Goal: Transaction & Acquisition: Purchase product/service

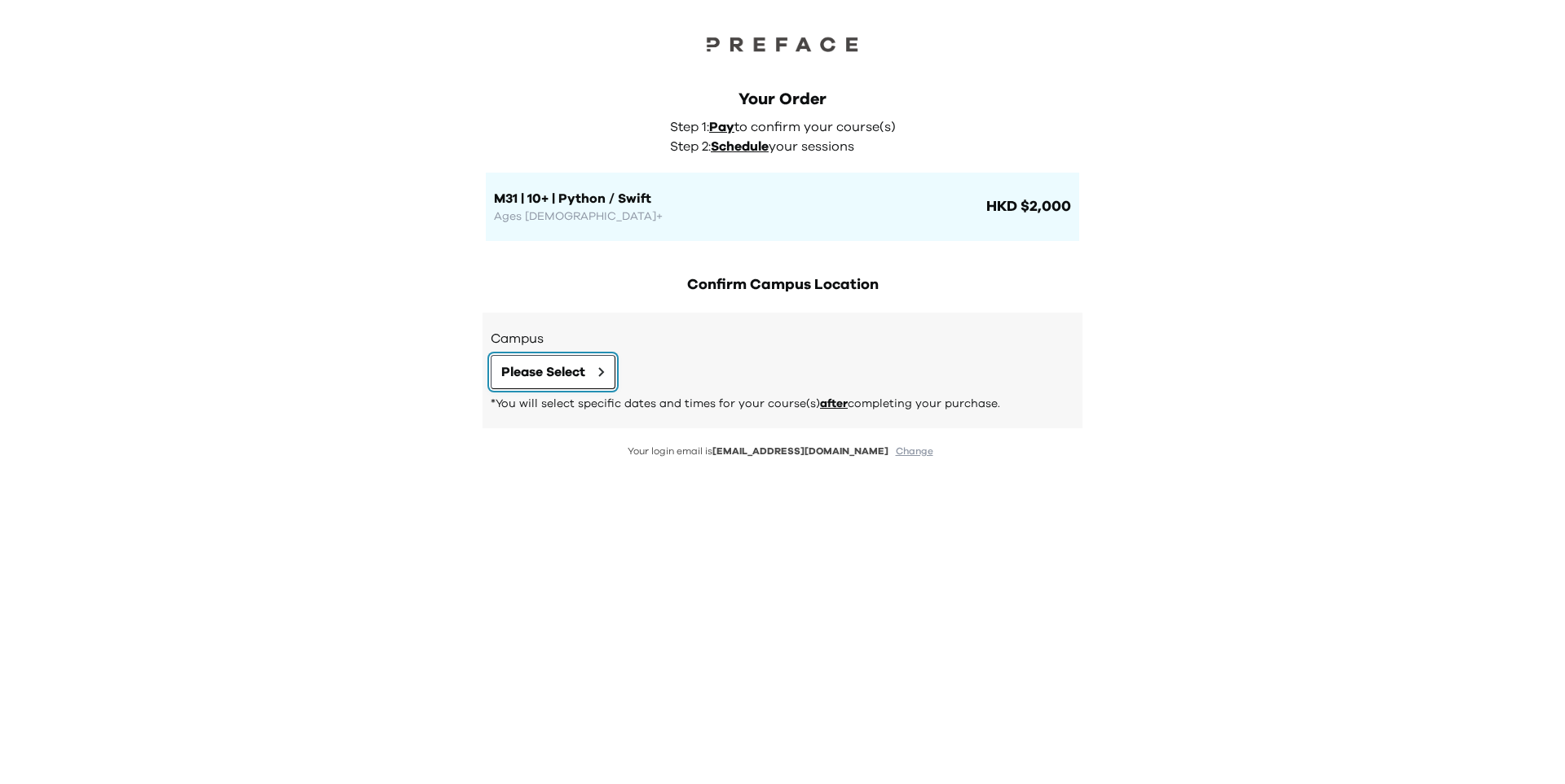
click at [568, 367] on span "Please Select" at bounding box center [543, 372] width 84 height 19
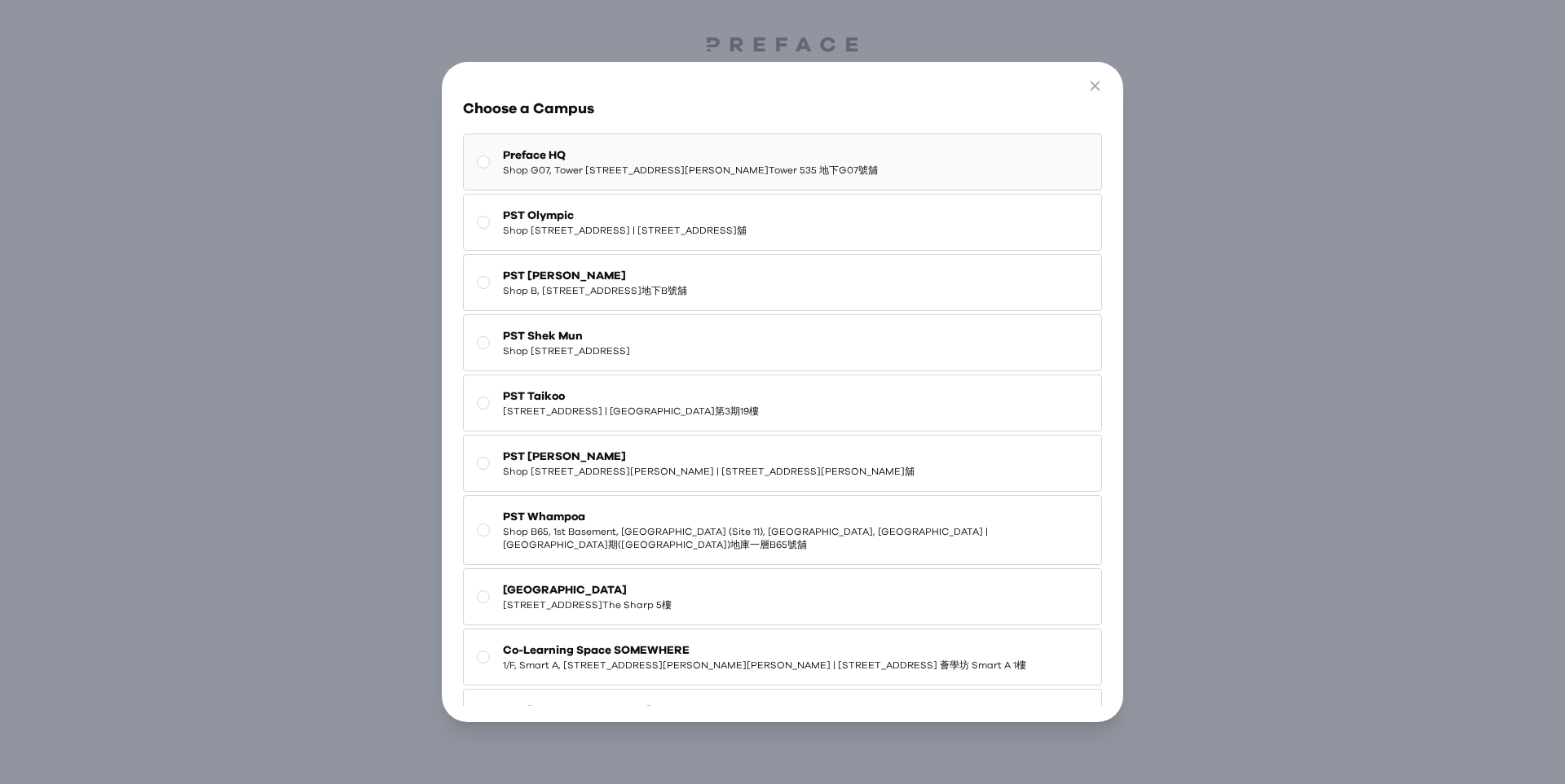
click at [668, 156] on span "Preface HQ" at bounding box center [690, 155] width 375 height 17
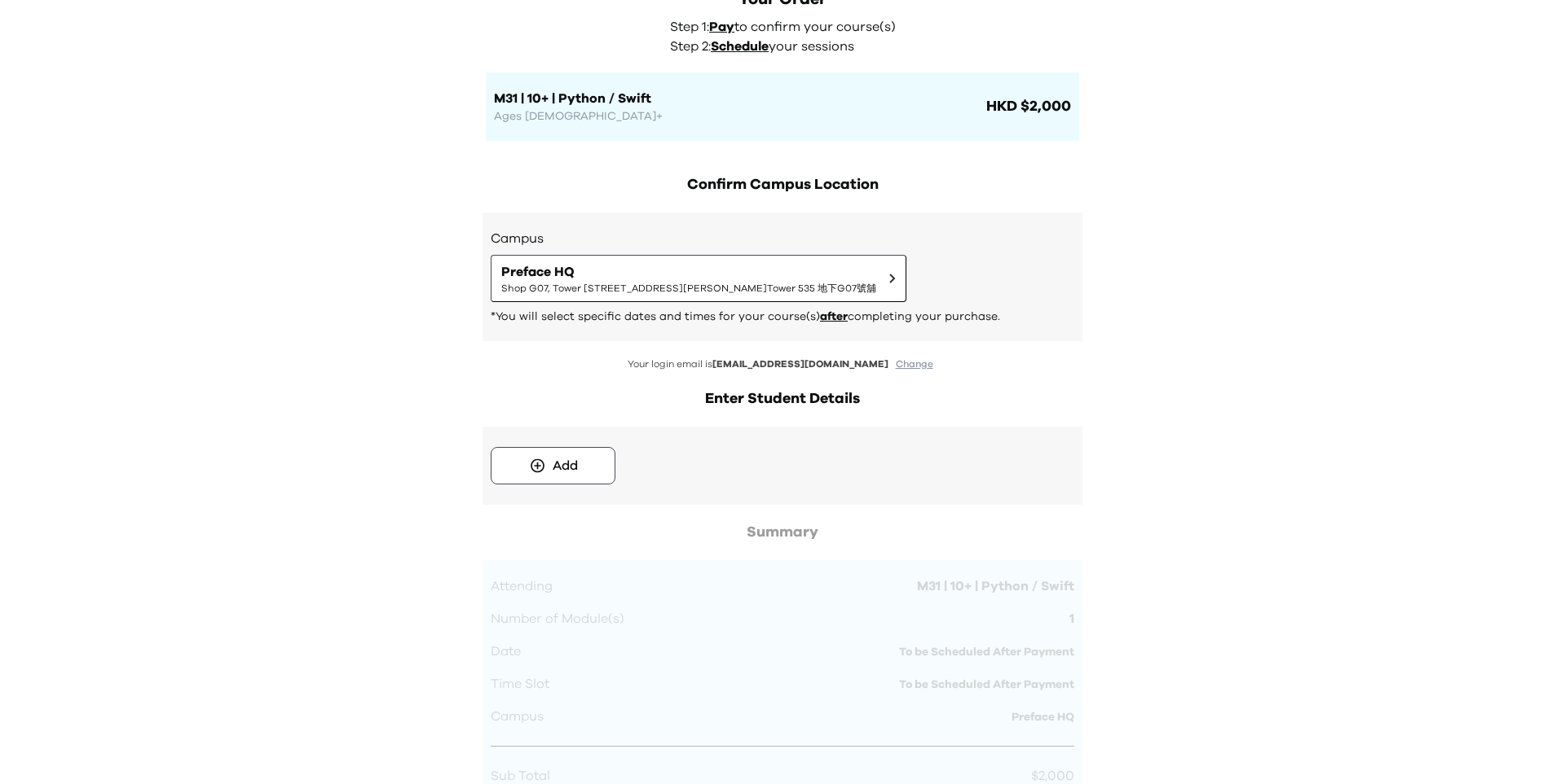
scroll to position [101, 0]
click at [578, 464] on button "Add" at bounding box center [553, 464] width 124 height 38
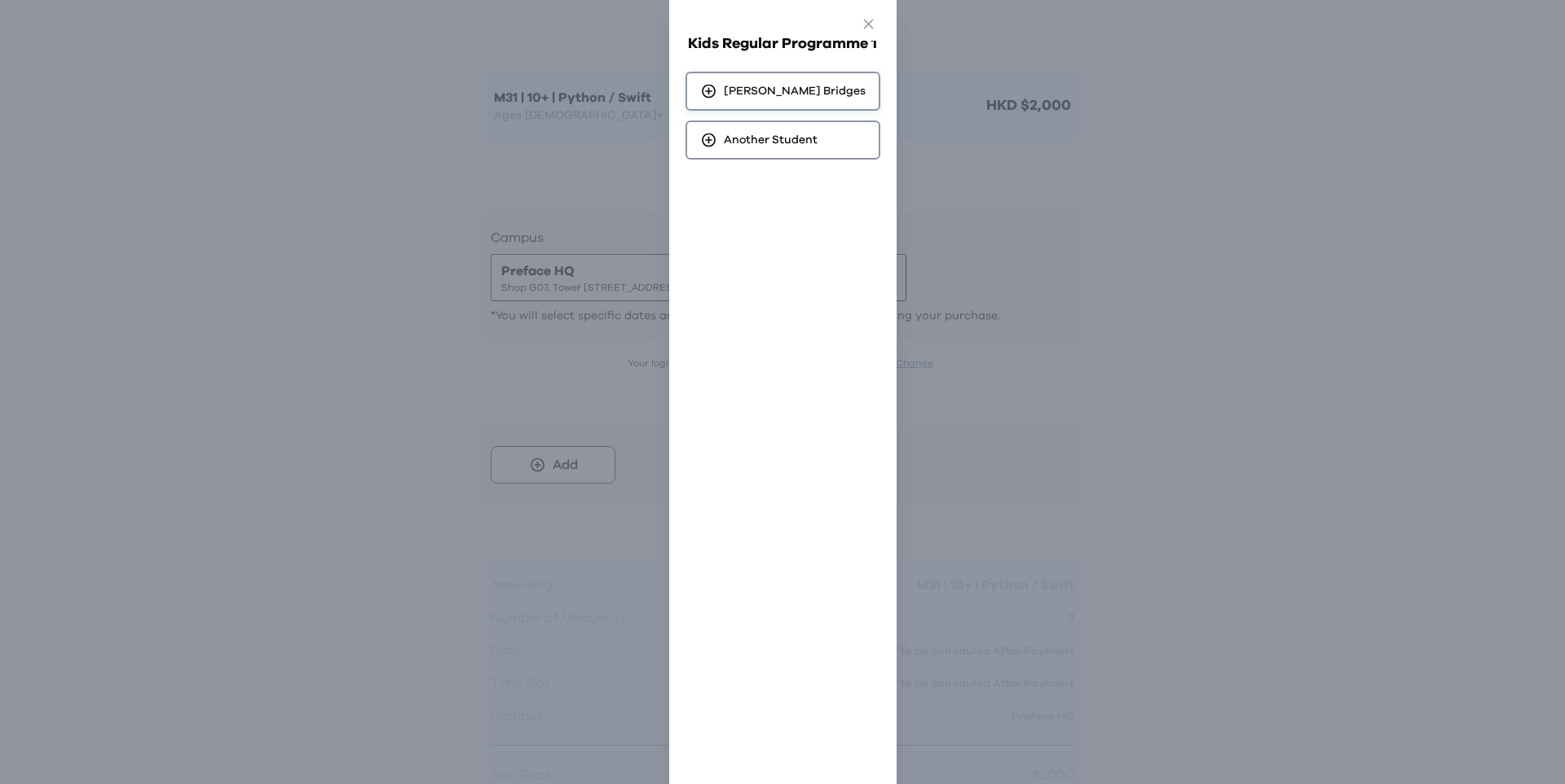
click at [819, 89] on div "[PERSON_NAME]" at bounding box center [782, 91] width 194 height 39
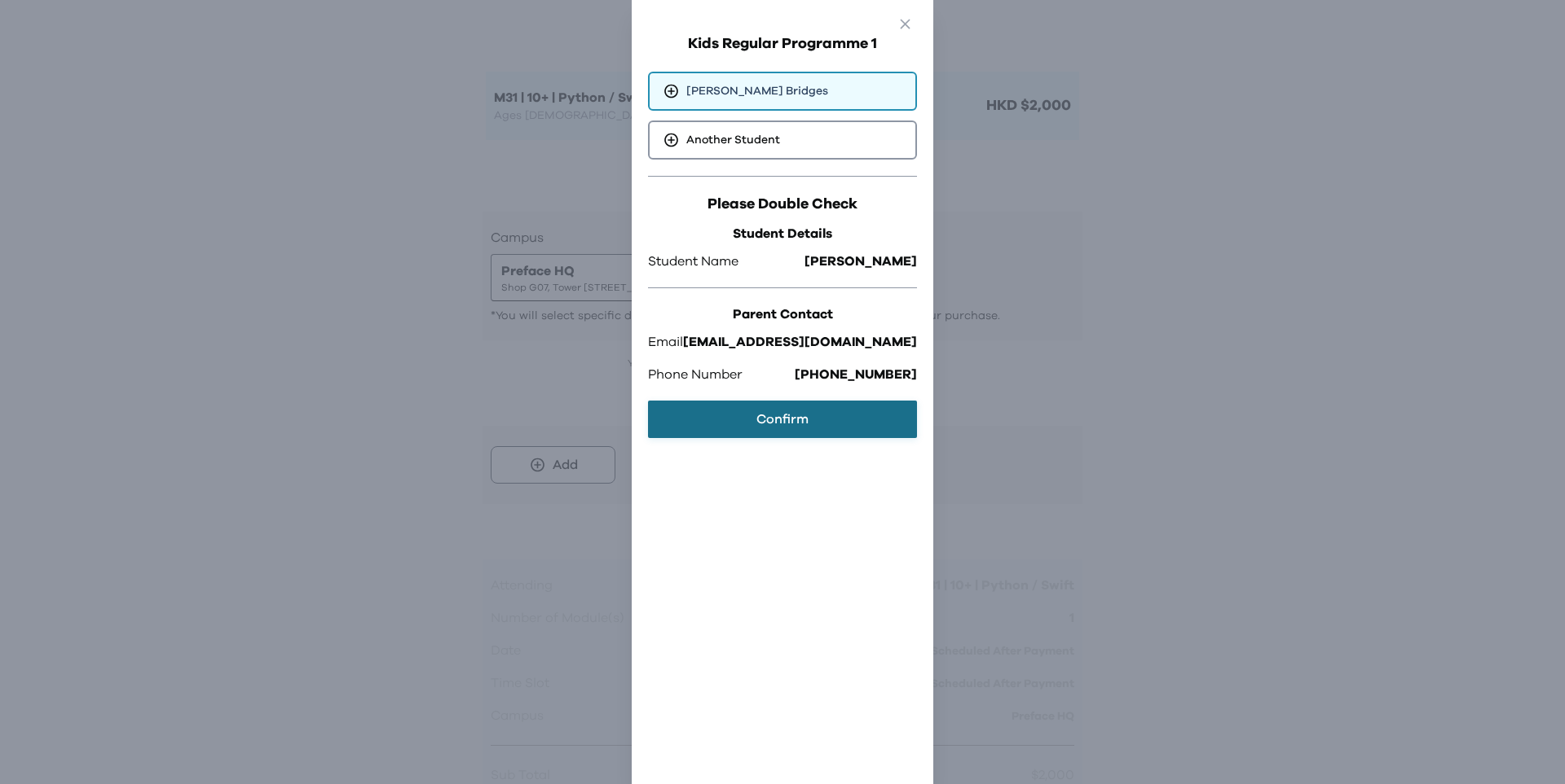
click at [804, 416] on button "Confirm" at bounding box center [782, 420] width 269 height 38
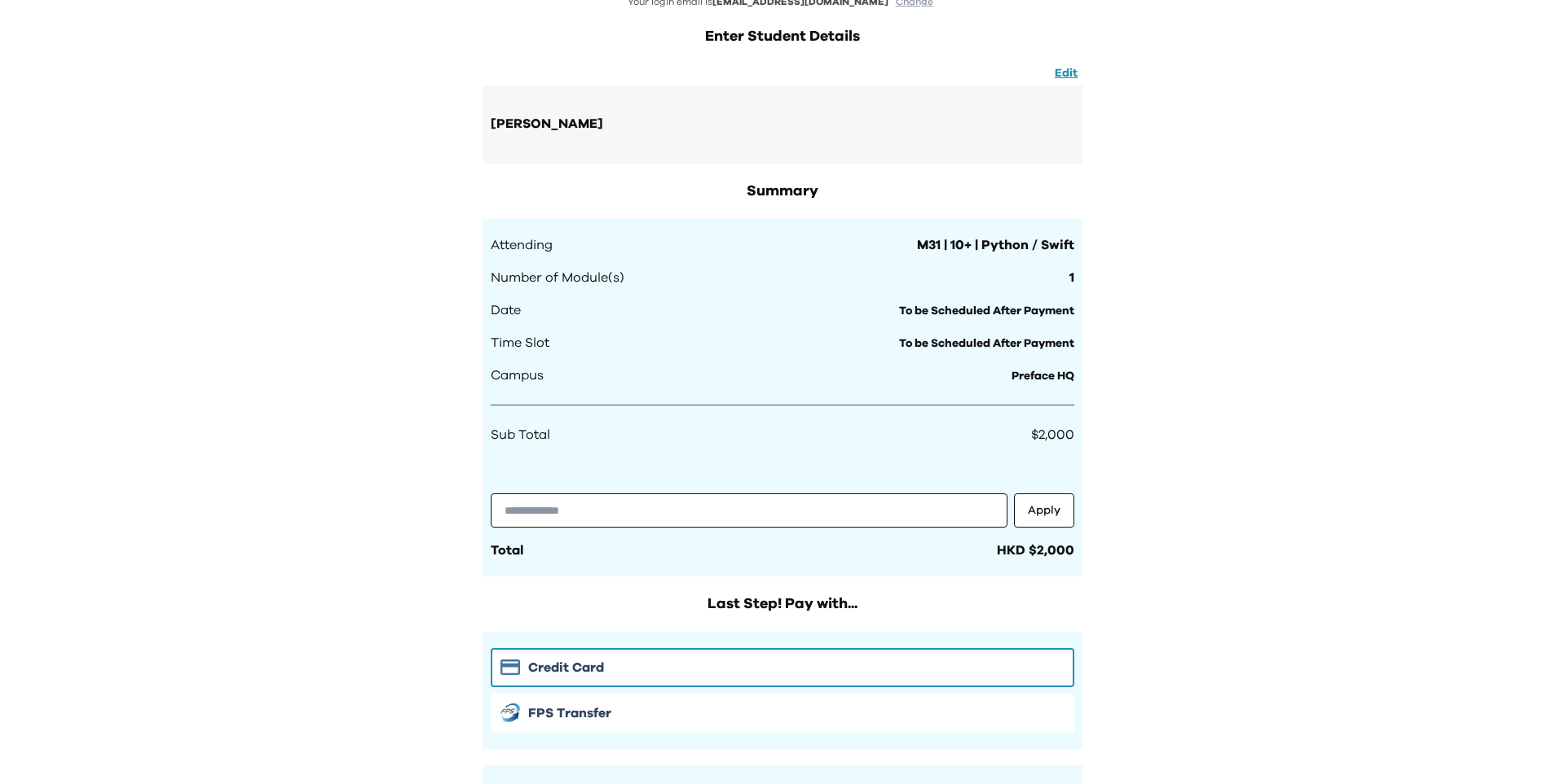
scroll to position [0, 0]
